Goal: Transaction & Acquisition: Download file/media

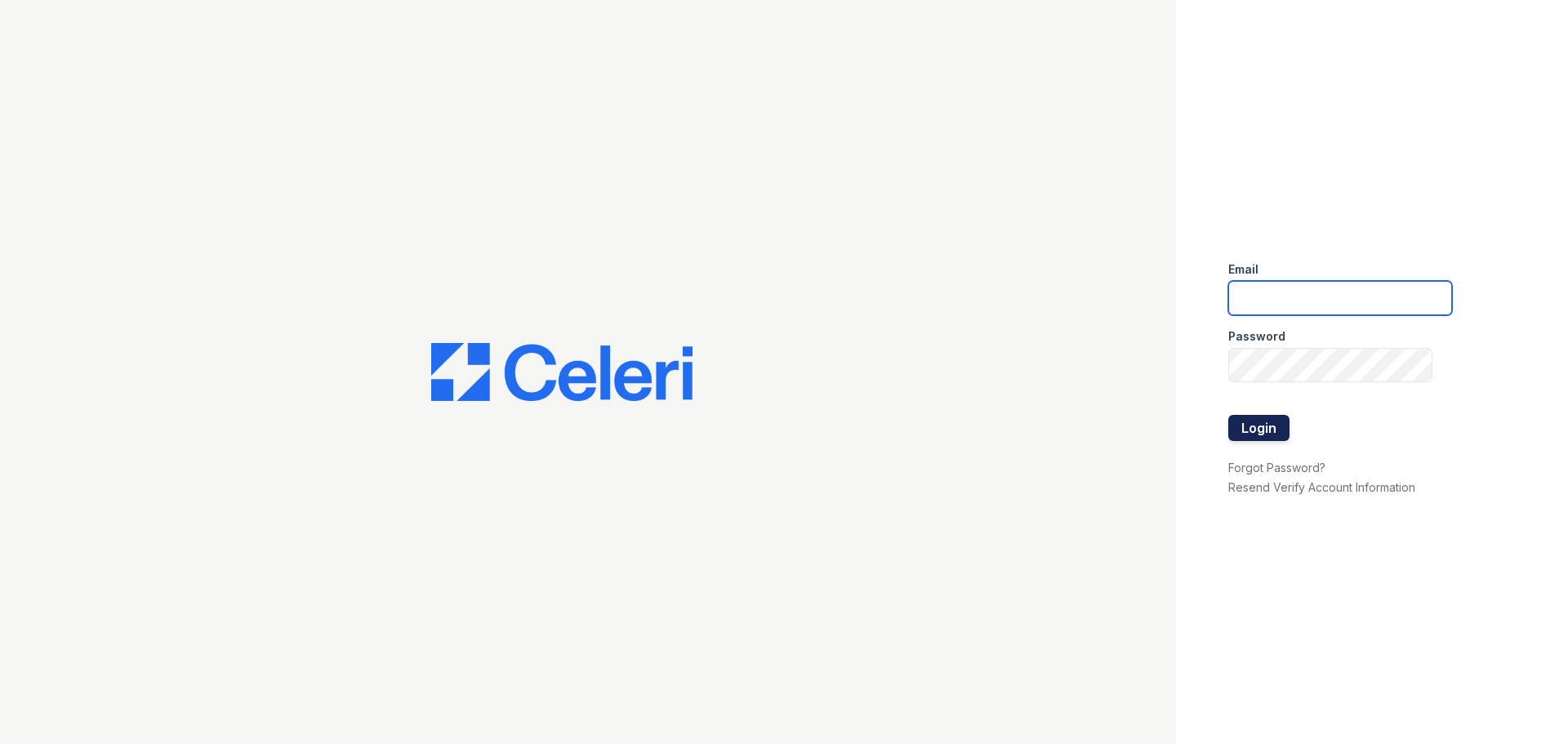
type input "crosby.am@cafmanagement.com"
click at [1245, 426] on button "Login" at bounding box center [1259, 427] width 61 height 26
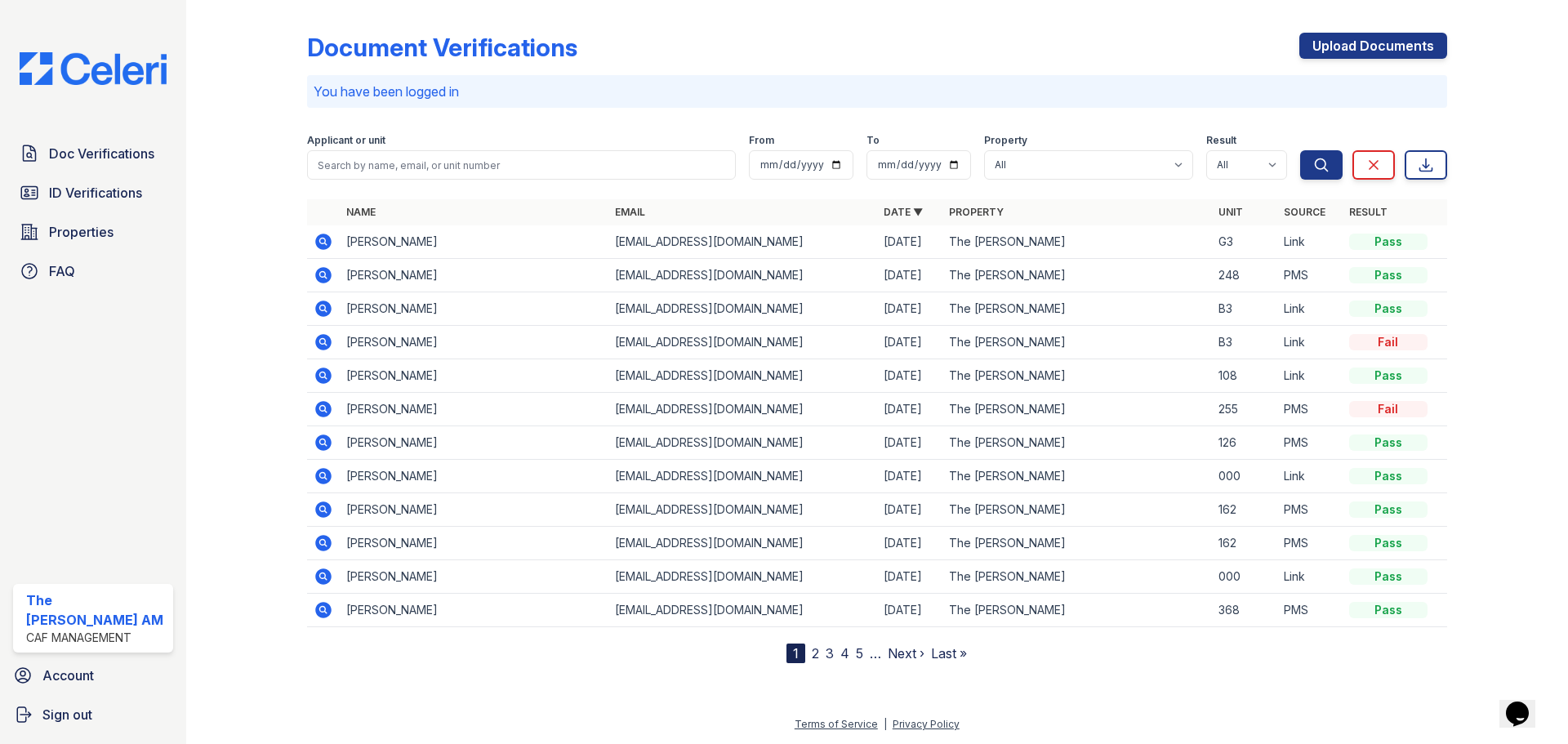
click at [328, 248] on icon at bounding box center [323, 241] width 16 height 16
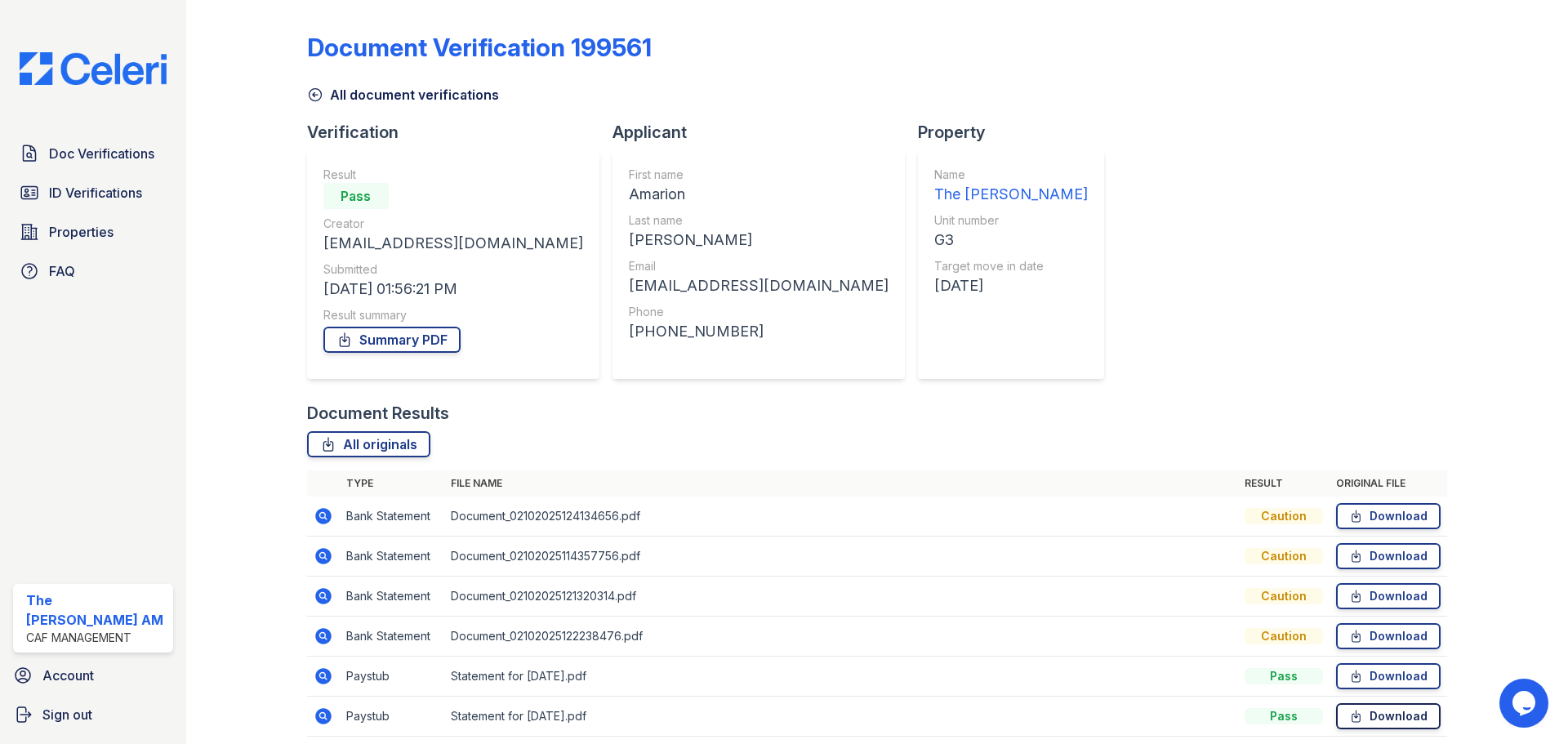
click at [1375, 710] on link "Download" at bounding box center [1388, 715] width 105 height 26
click at [101, 156] on span "Doc Verifications" at bounding box center [101, 153] width 106 height 19
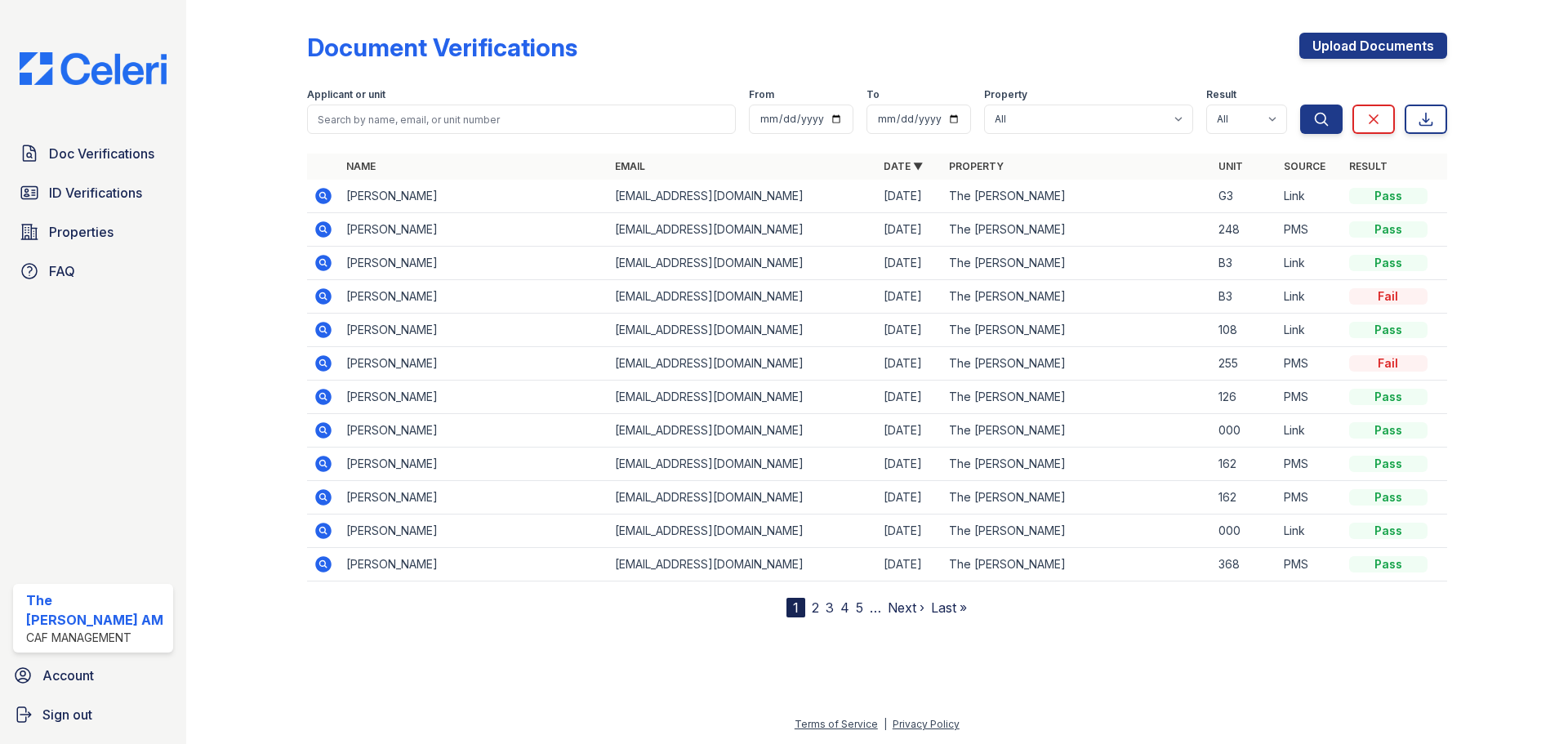
click at [324, 266] on icon at bounding box center [323, 263] width 16 height 16
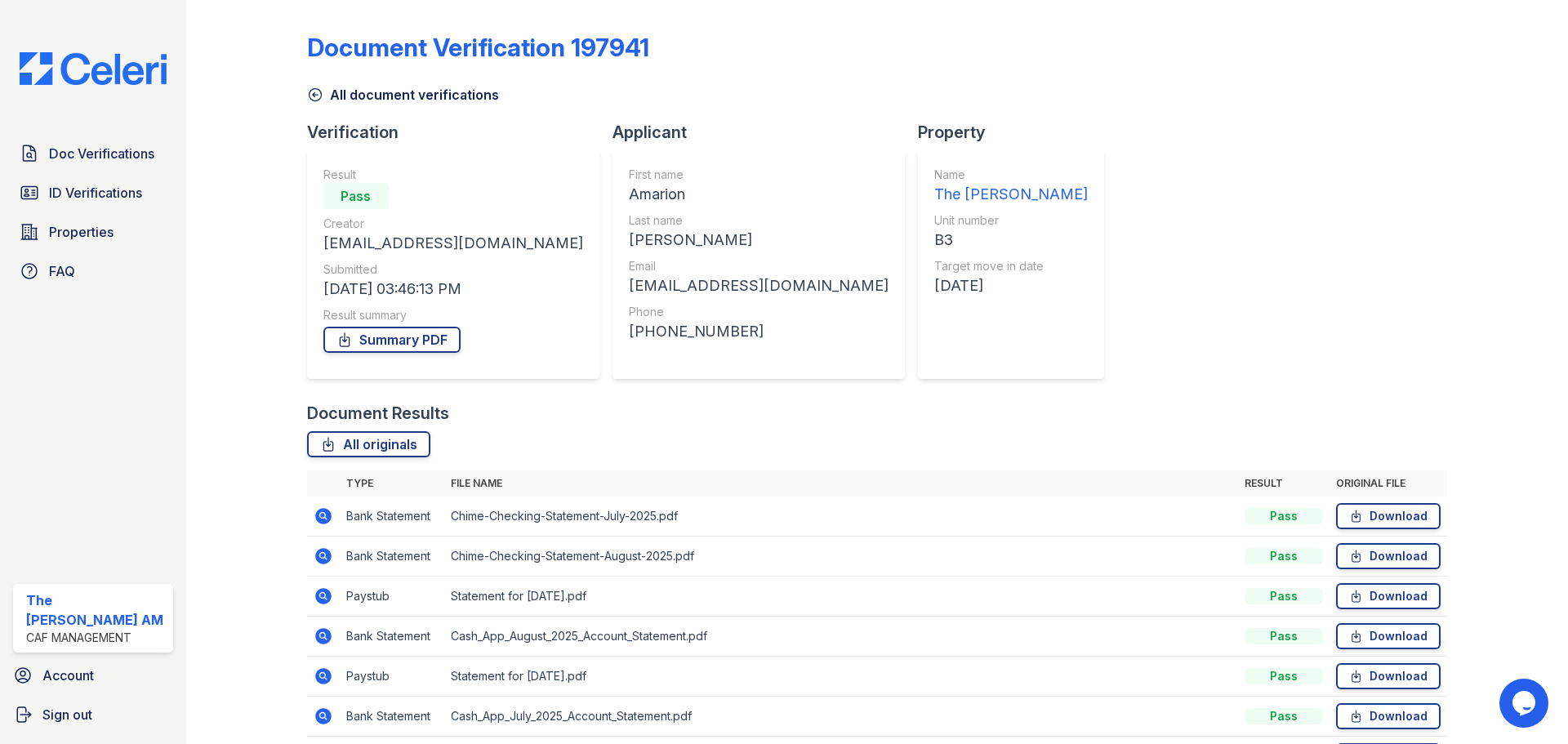
scroll to position [144, 0]
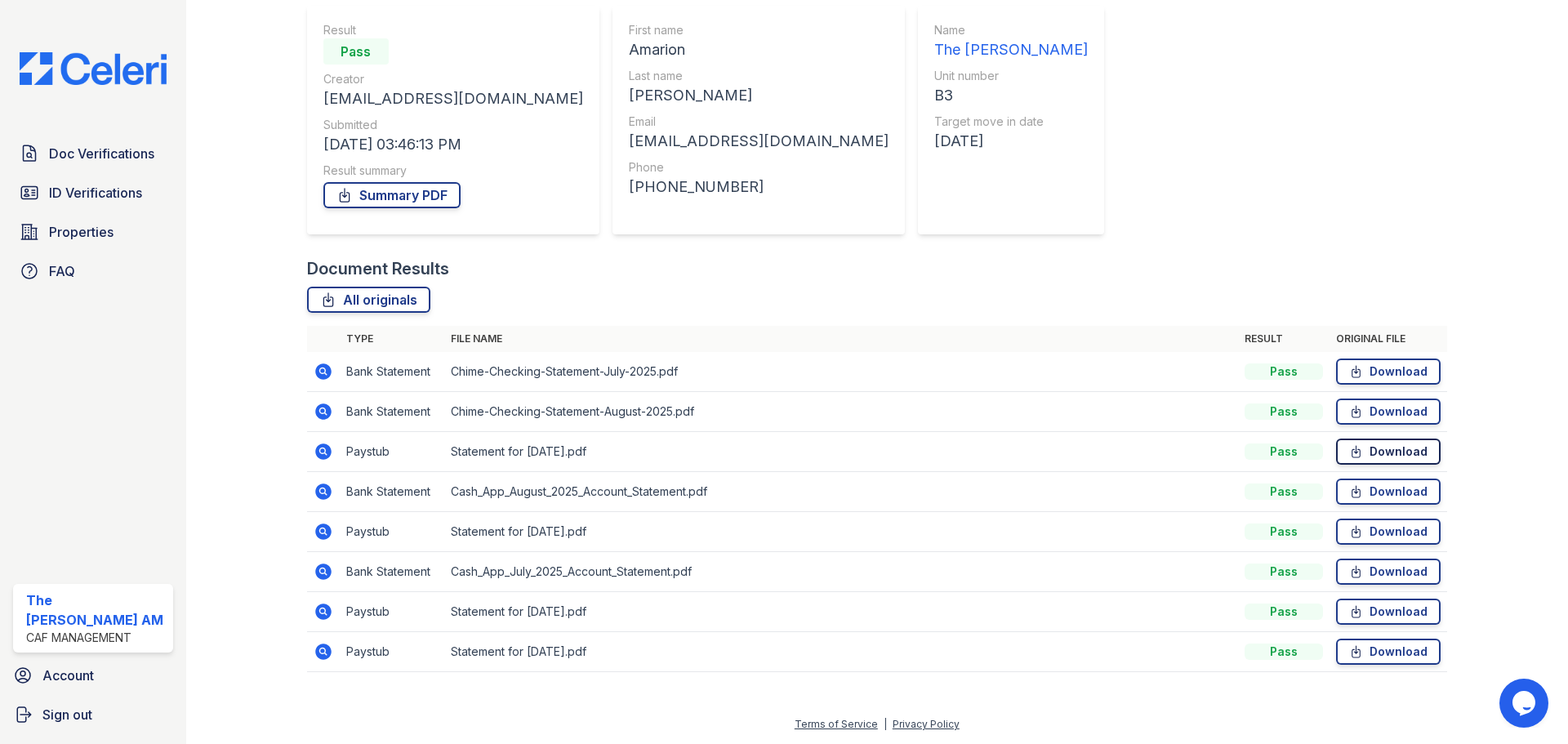
click at [1380, 453] on link "Download" at bounding box center [1388, 451] width 105 height 26
click at [95, 160] on span "Doc Verifications" at bounding box center [101, 153] width 106 height 19
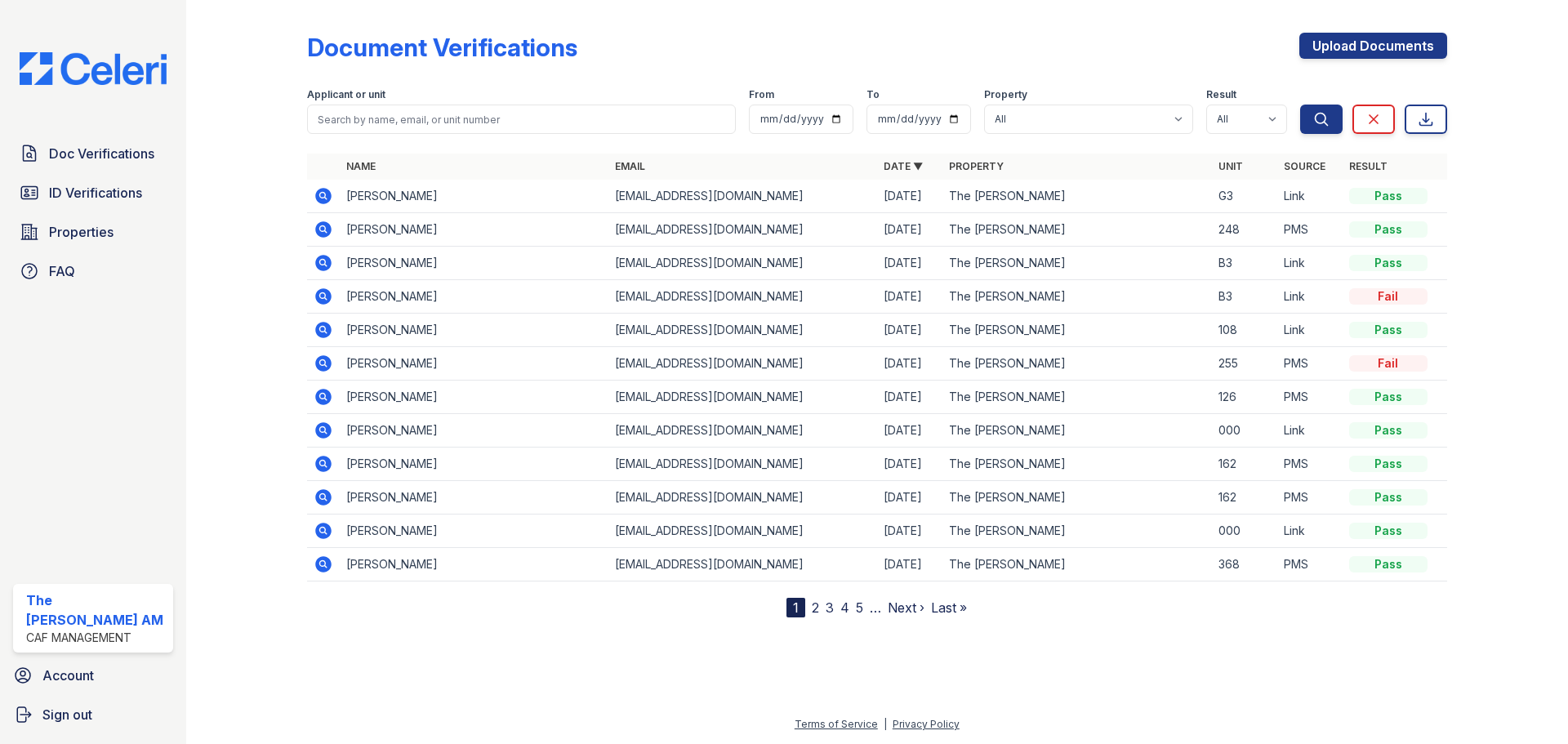
click at [322, 196] on icon at bounding box center [322, 194] width 4 height 4
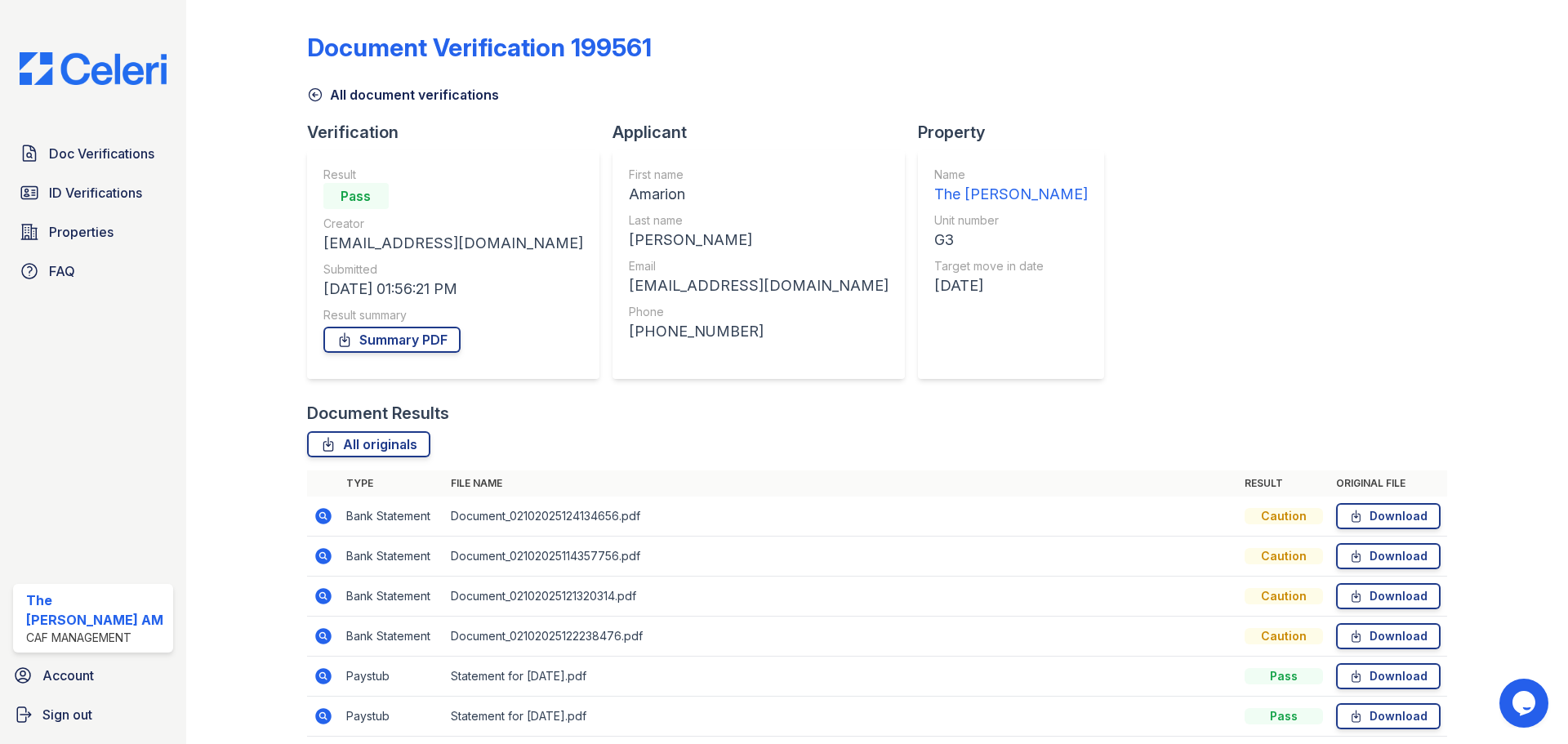
scroll to position [64, 0]
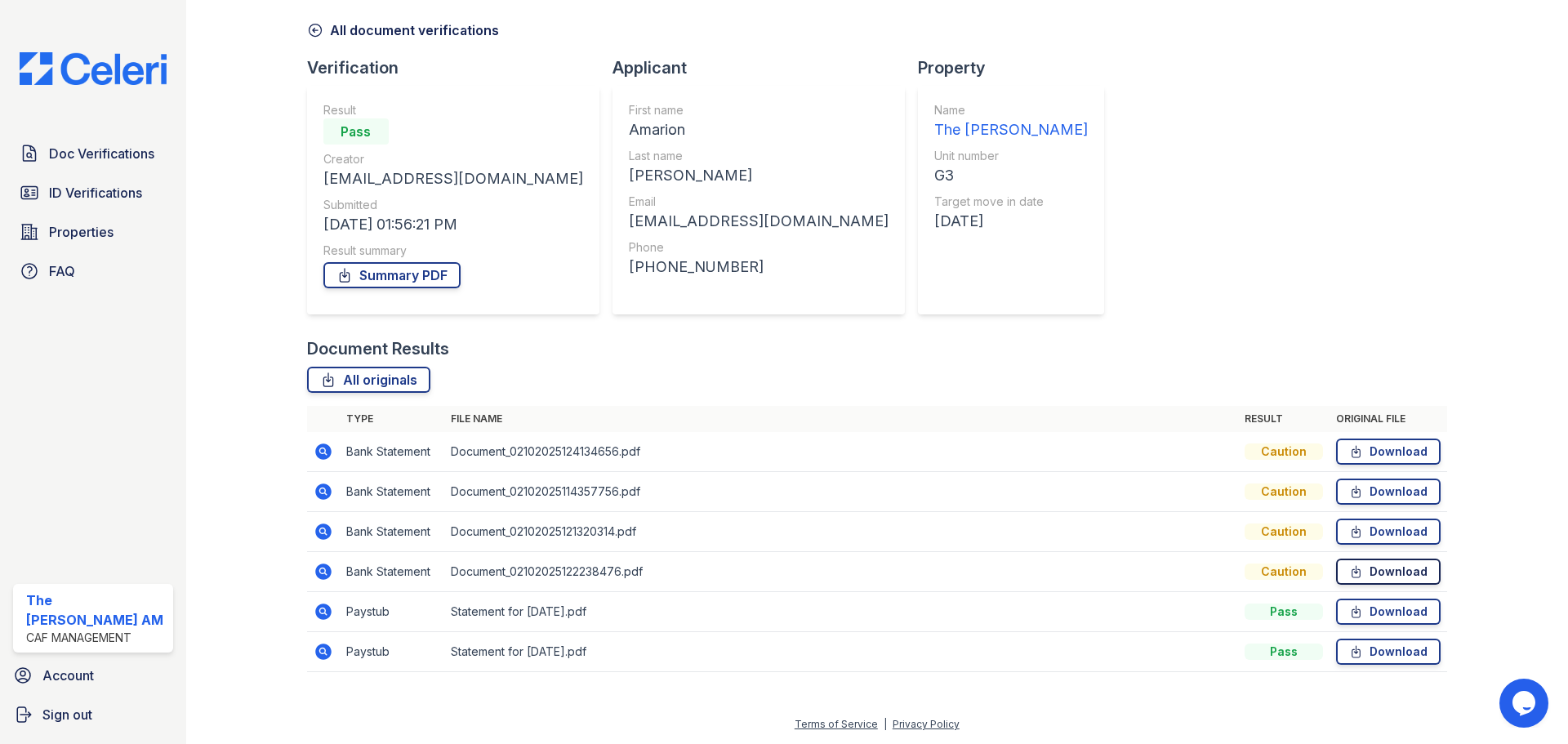
click at [1383, 567] on link "Download" at bounding box center [1388, 571] width 105 height 26
click at [1413, 529] on link "Download" at bounding box center [1388, 531] width 105 height 26
click at [1403, 486] on link "Download" at bounding box center [1388, 491] width 105 height 26
click at [1376, 446] on link "Download" at bounding box center [1388, 451] width 105 height 26
